Goal: Task Accomplishment & Management: Manage account settings

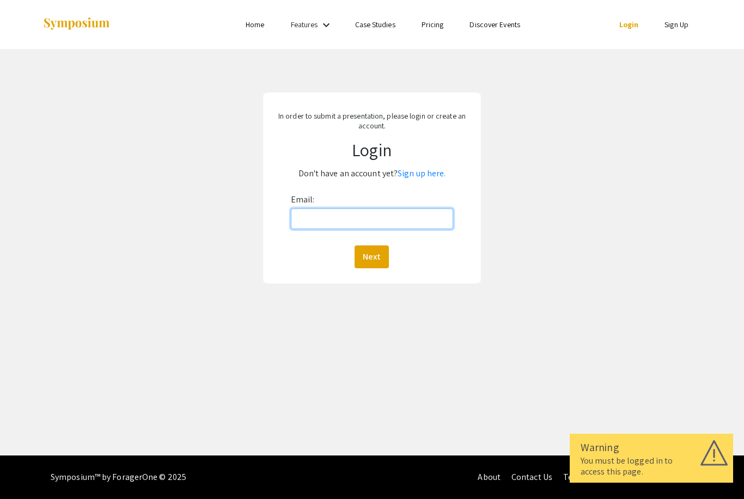
click at [325, 219] on input "Email:" at bounding box center [372, 219] width 162 height 21
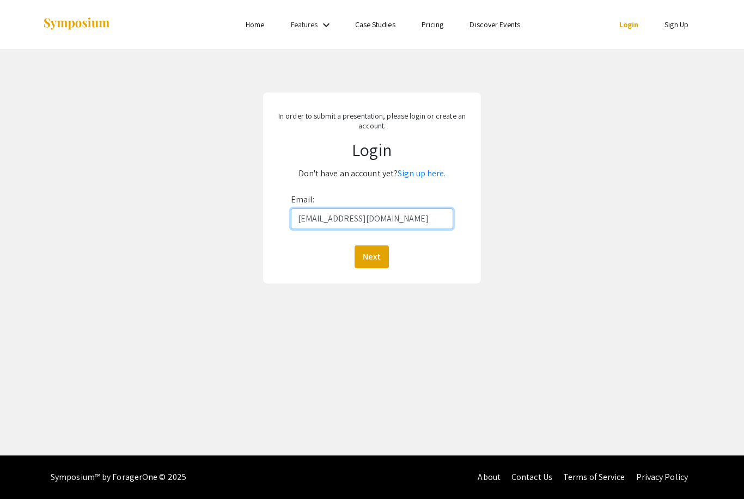
type input "[EMAIL_ADDRESS][DOMAIN_NAME]"
click at [371, 257] on button "Next" at bounding box center [372, 257] width 34 height 23
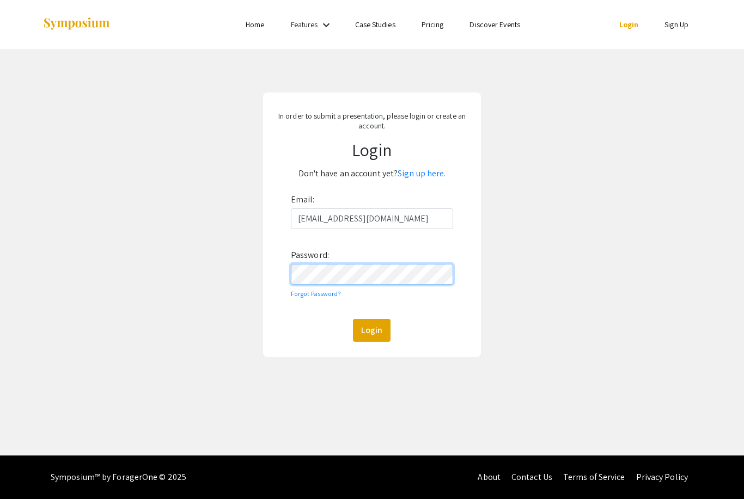
click at [371, 331] on button "Login" at bounding box center [372, 330] width 38 height 23
click at [315, 300] on div "Email: emg173@pitt.edu Password: Forgot Password? Login" at bounding box center [372, 266] width 162 height 151
click at [312, 296] on link "Forgot Password?" at bounding box center [316, 294] width 51 height 8
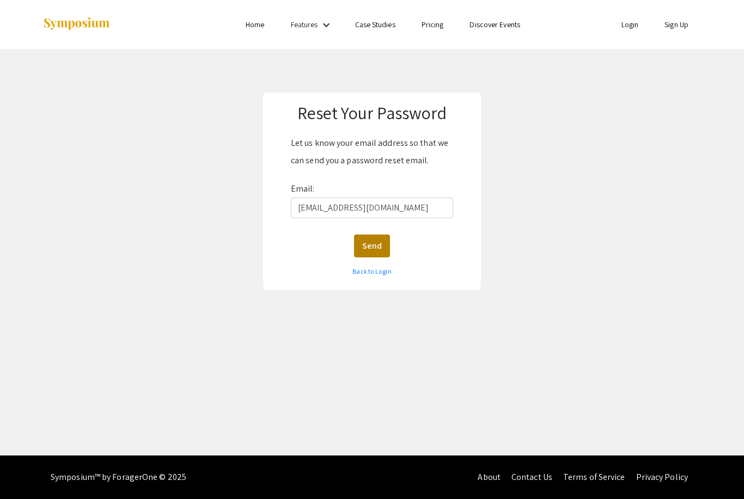
click at [377, 252] on button "Send" at bounding box center [372, 246] width 36 height 23
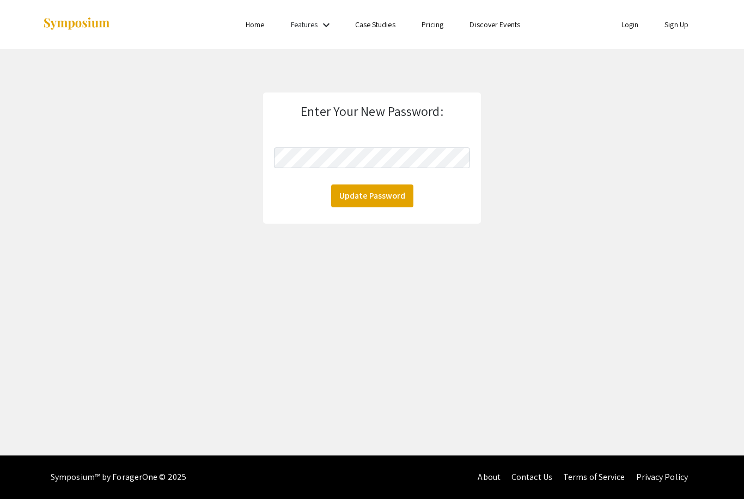
click at [405, 203] on button "Update Password" at bounding box center [372, 196] width 82 height 23
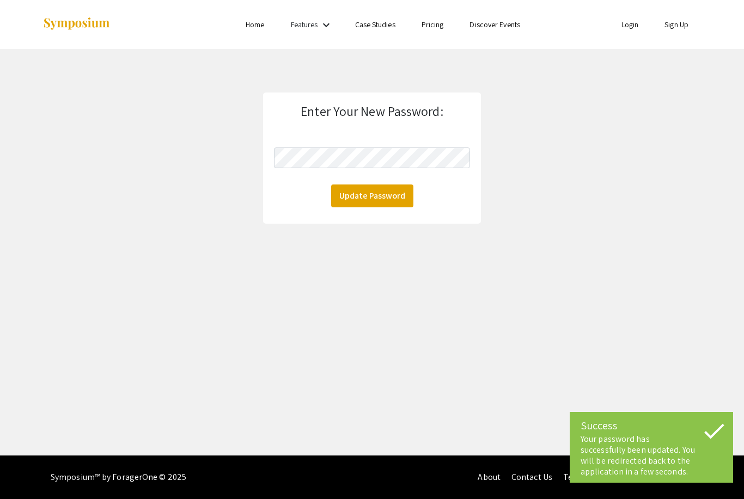
click at [629, 26] on link "Login" at bounding box center [629, 25] width 17 height 10
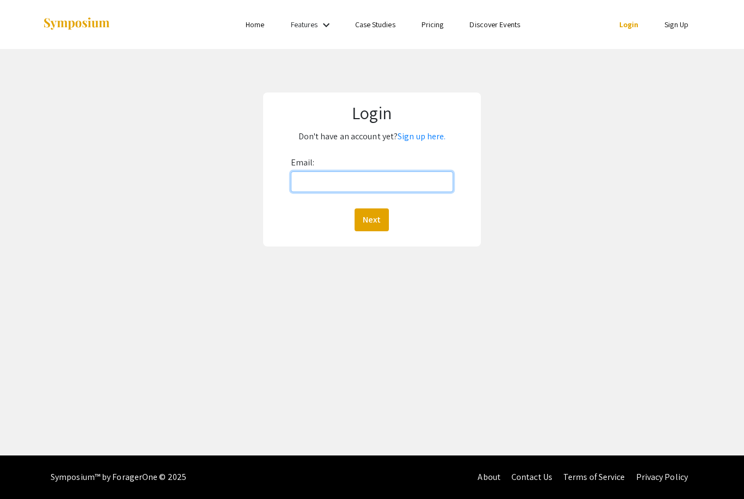
click at [361, 185] on input "Email:" at bounding box center [372, 182] width 162 height 21
type input "[EMAIL_ADDRESS][DOMAIN_NAME]"
click at [371, 220] on button "Next" at bounding box center [372, 220] width 34 height 23
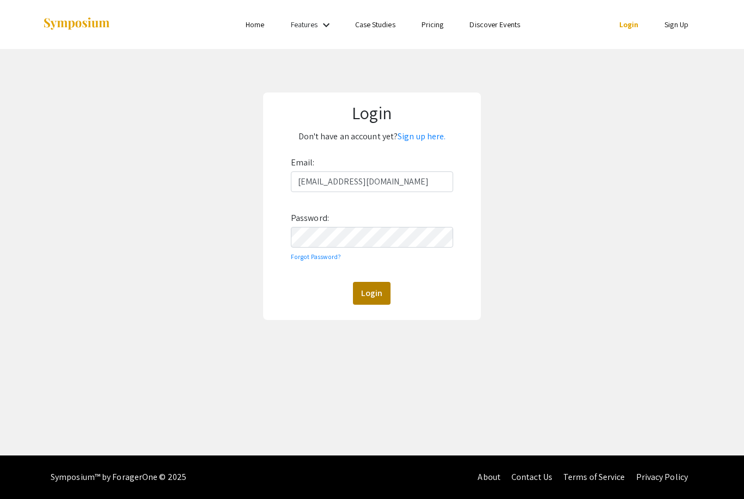
click at [371, 290] on button "Login" at bounding box center [372, 293] width 38 height 23
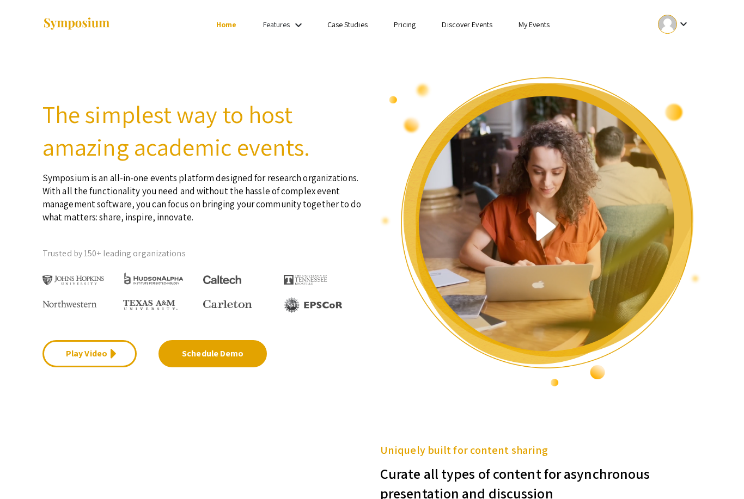
click at [529, 25] on link "My Events" at bounding box center [533, 25] width 31 height 10
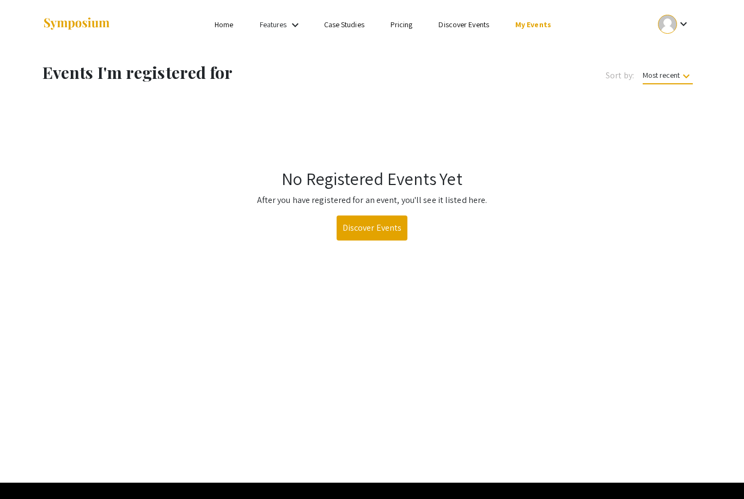
click at [216, 28] on link "Home" at bounding box center [224, 25] width 19 height 10
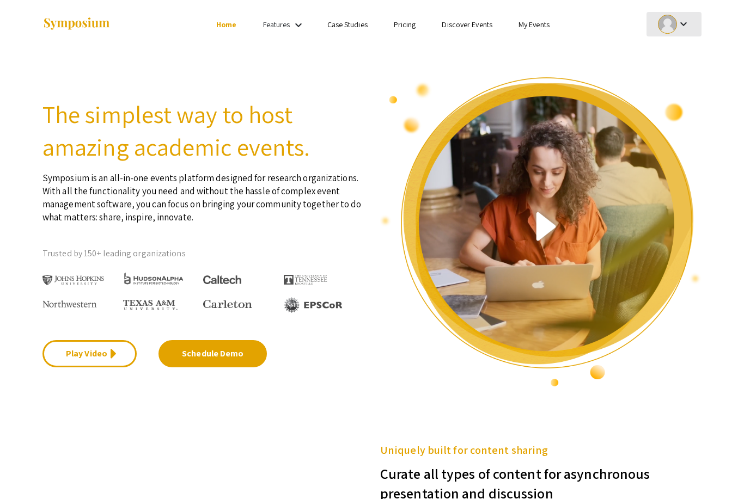
click at [678, 24] on mat-icon "keyboard_arrow_down" at bounding box center [683, 23] width 13 height 13
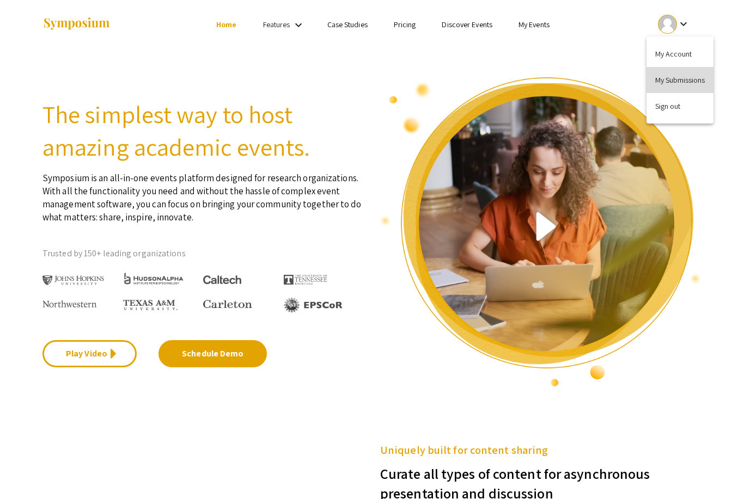
click at [672, 84] on button "My Submissions" at bounding box center [679, 80] width 67 height 26
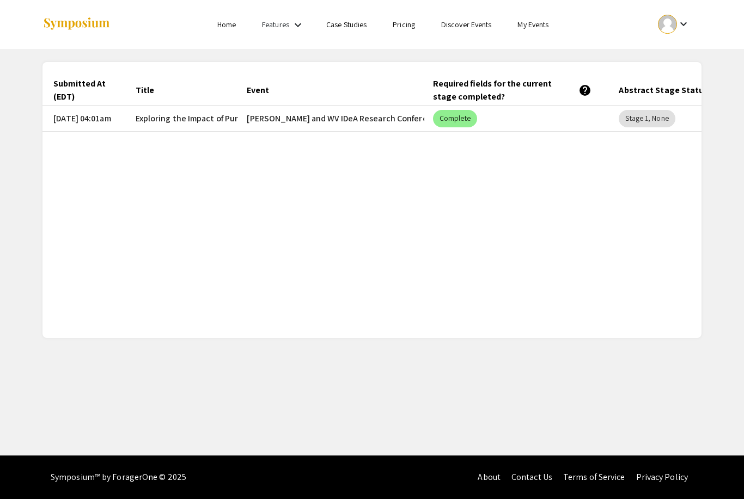
scroll to position [0, 29]
click at [182, 118] on span "Exploring the Impact of Purifying Polyhydroxybenzoic Acid Derivatives and Their…" at bounding box center [450, 118] width 616 height 13
click at [342, 109] on mat-cell "[PERSON_NAME] and WV IDeA Research Conference" at bounding box center [337, 119] width 186 height 26
click at [202, 124] on span "Exploring the Impact of Purifying Polyhydroxybenzoic Acid Derivatives and Their…" at bounding box center [450, 118] width 616 height 13
click at [273, 123] on mat-cell "[PERSON_NAME] and WV IDeA Research Conference" at bounding box center [337, 119] width 186 height 26
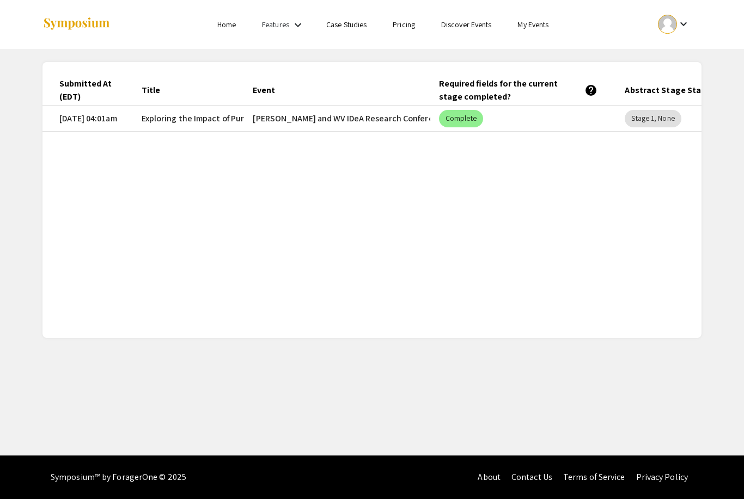
click at [628, 3] on ul "keyboard_arrow_down" at bounding box center [592, 24] width 217 height 49
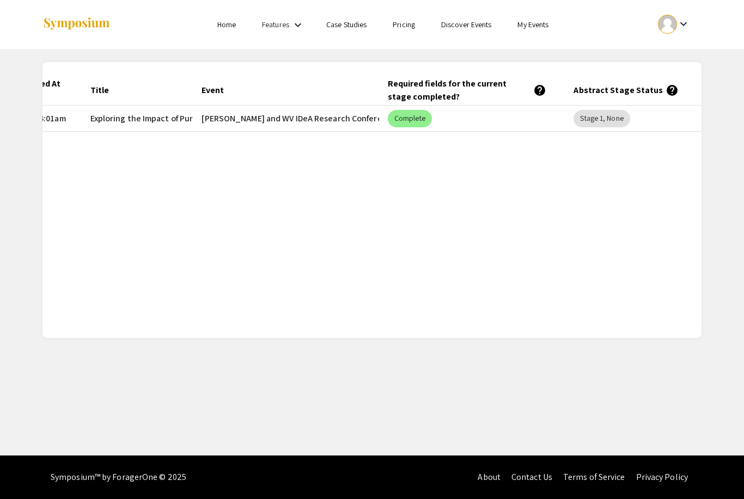
scroll to position [0, 84]
click at [608, 120] on mat-chip "Stage 1, None" at bounding box center [597, 118] width 56 height 17
click at [596, 119] on mat-chip "Stage 1, None" at bounding box center [597, 118] width 56 height 17
click at [615, 118] on mat-chip "Stage 1, None" at bounding box center [597, 118] width 56 height 17
click at [565, 219] on div "Submitted At (EDT) Title Event Required fields for the current stage completed?…" at bounding box center [371, 200] width 659 height 250
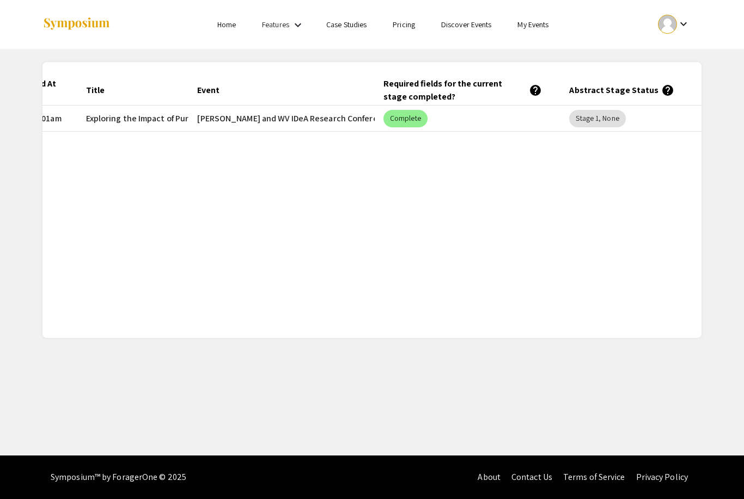
click at [546, 230] on div "Submitted At (EDT) Title Event Required fields for the current stage completed?…" at bounding box center [371, 200] width 659 height 250
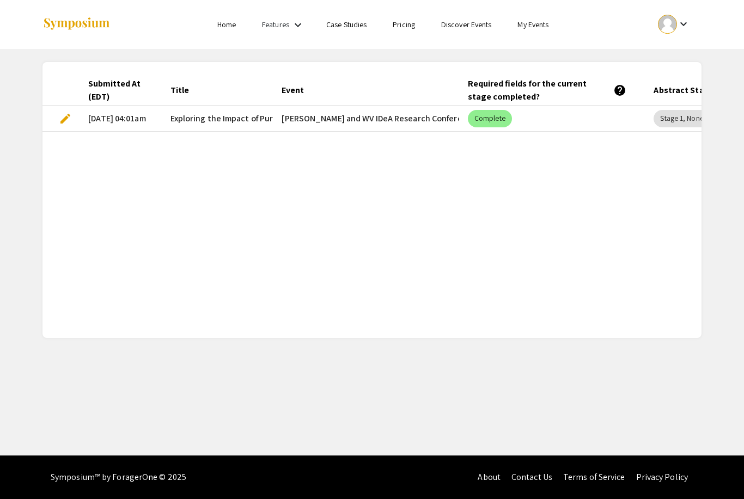
scroll to position [0, 0]
click at [65, 119] on span "edit" at bounding box center [65, 118] width 13 height 13
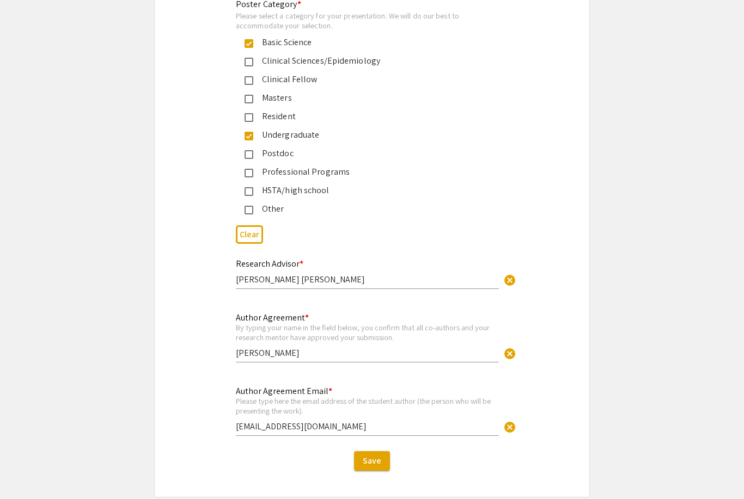
scroll to position [2590, 0]
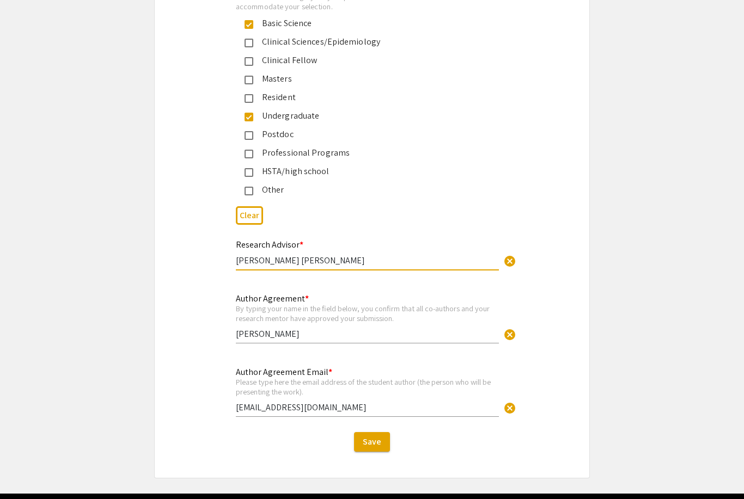
click at [316, 260] on input "[PERSON_NAME] [PERSON_NAME]" at bounding box center [367, 260] width 263 height 11
type input "[PERSON_NAME] [PERSON_NAME]"
click at [369, 439] on span "Save" at bounding box center [372, 441] width 19 height 11
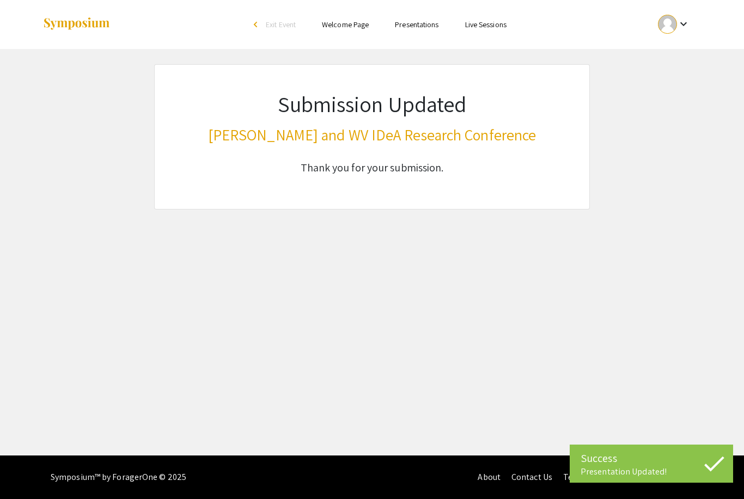
scroll to position [11, 0]
click at [254, 21] on div "arrow_back_ios" at bounding box center [257, 24] width 7 height 7
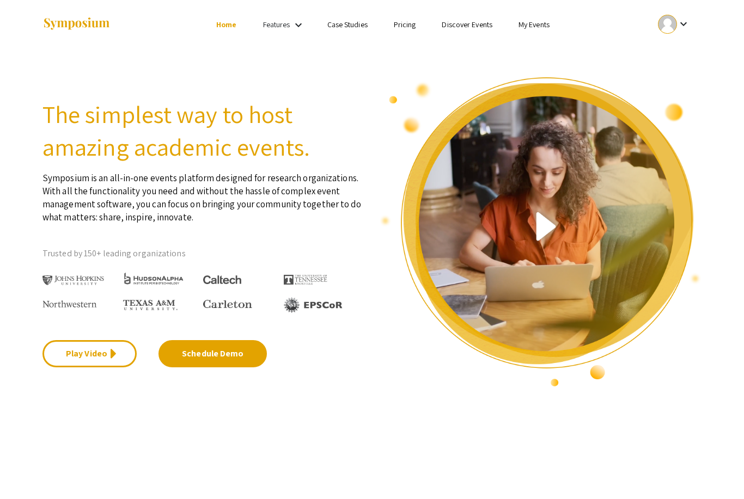
click at [685, 25] on mat-icon "keyboard_arrow_down" at bounding box center [683, 23] width 13 height 13
click at [669, 87] on button "My Submissions" at bounding box center [679, 80] width 67 height 26
